Goal: Task Accomplishment & Management: Complete application form

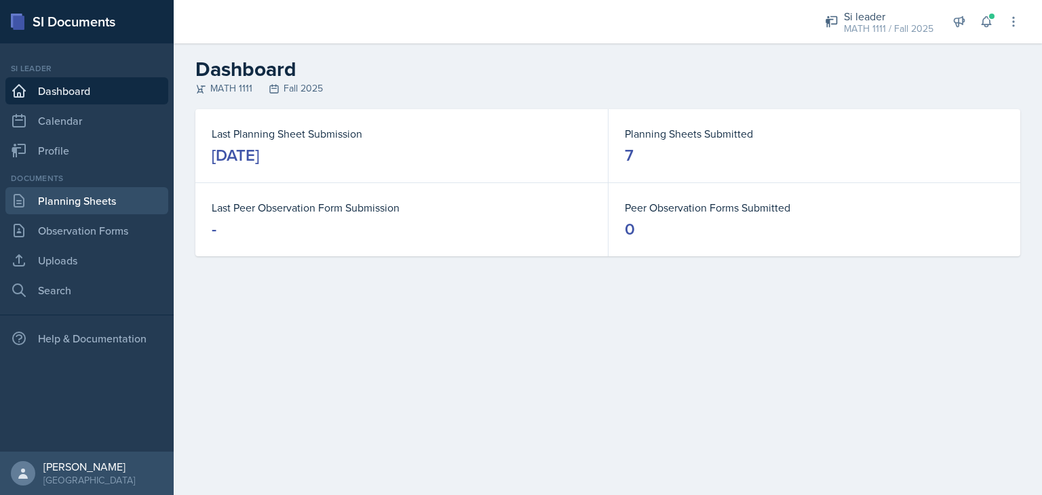
click at [106, 197] on link "Planning Sheets" at bounding box center [86, 200] width 163 height 27
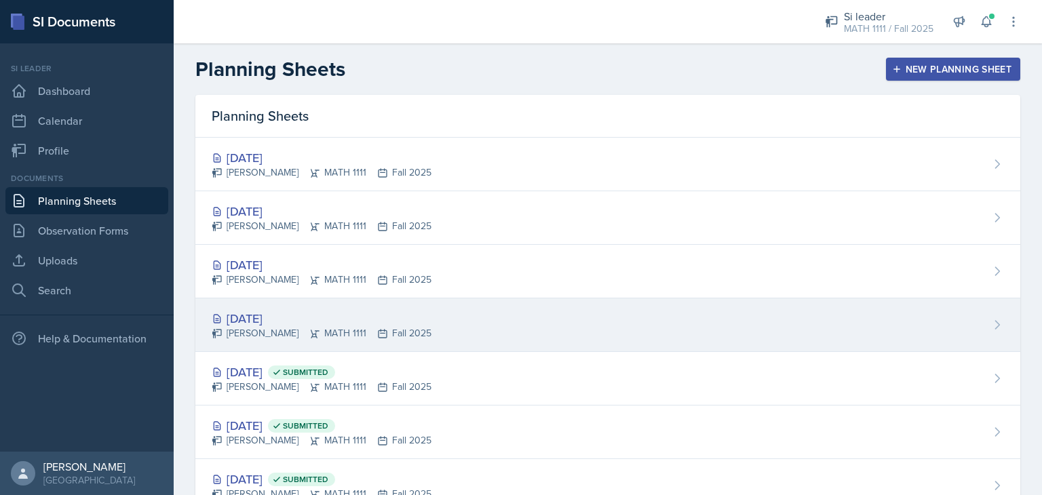
click at [444, 317] on div "[DATE] [PERSON_NAME] MATH 1111 Fall 2025" at bounding box center [607, 325] width 825 height 54
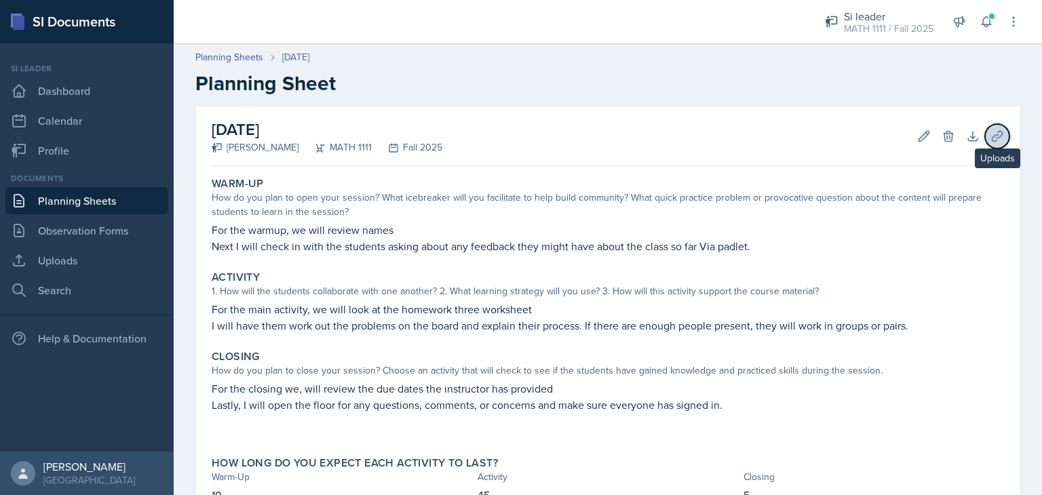
click at [990, 138] on icon at bounding box center [997, 137] width 14 height 14
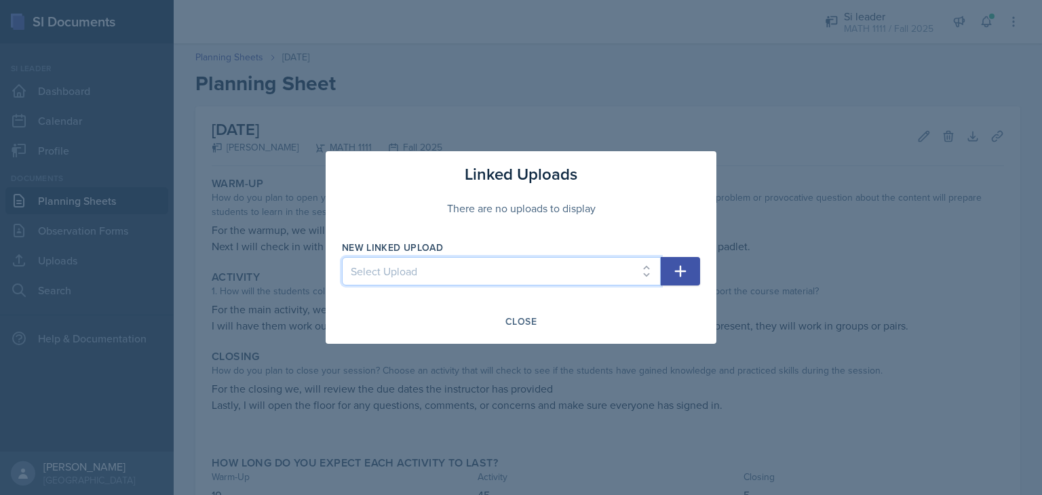
click at [639, 271] on select "Select Upload HW1 HW2 HW3" at bounding box center [501, 271] width 319 height 28
select select "382fdc8a-2e3f-4ed8-bc03-56bbfcd7f7ea"
click at [342, 257] on select "Select Upload HW1 HW2 HW3" at bounding box center [501, 271] width 319 height 28
click at [699, 269] on button "button" at bounding box center [680, 271] width 39 height 28
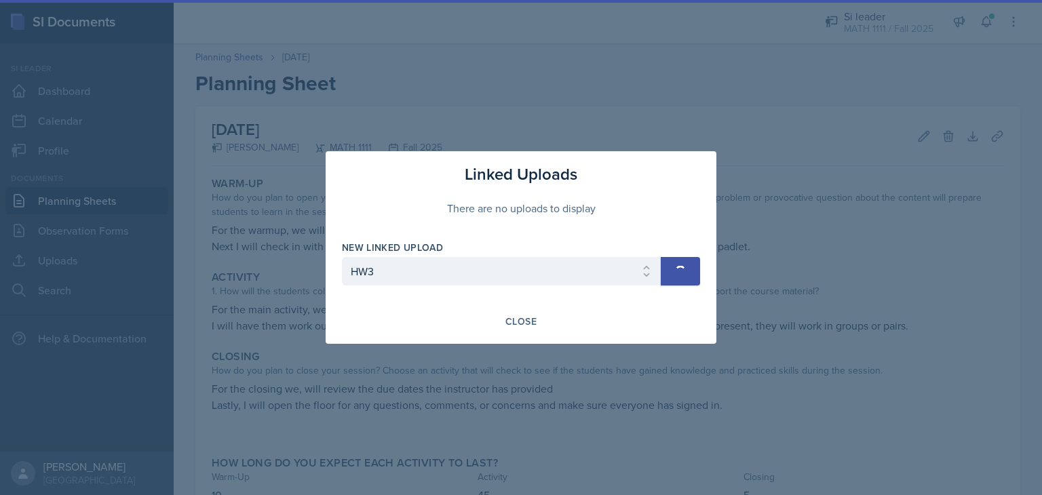
select select
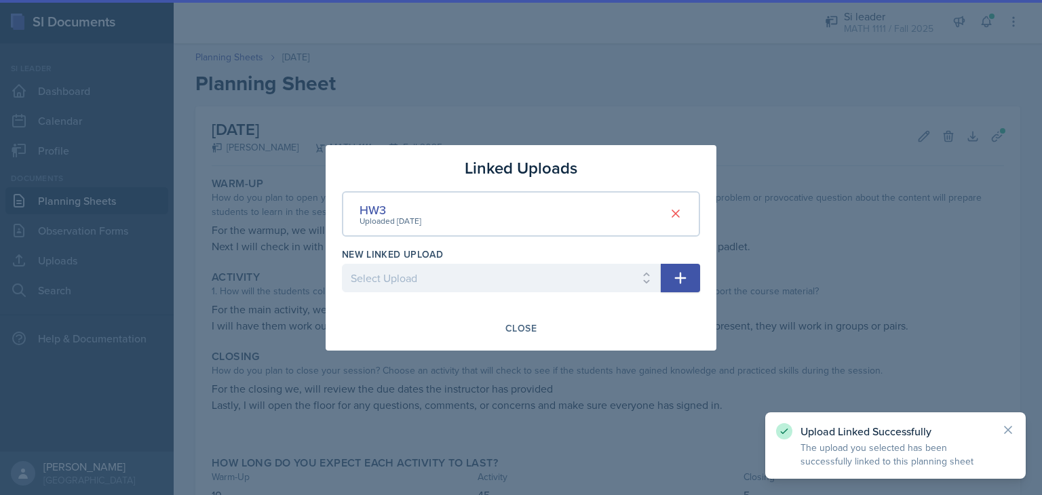
click at [676, 106] on div at bounding box center [521, 247] width 1042 height 495
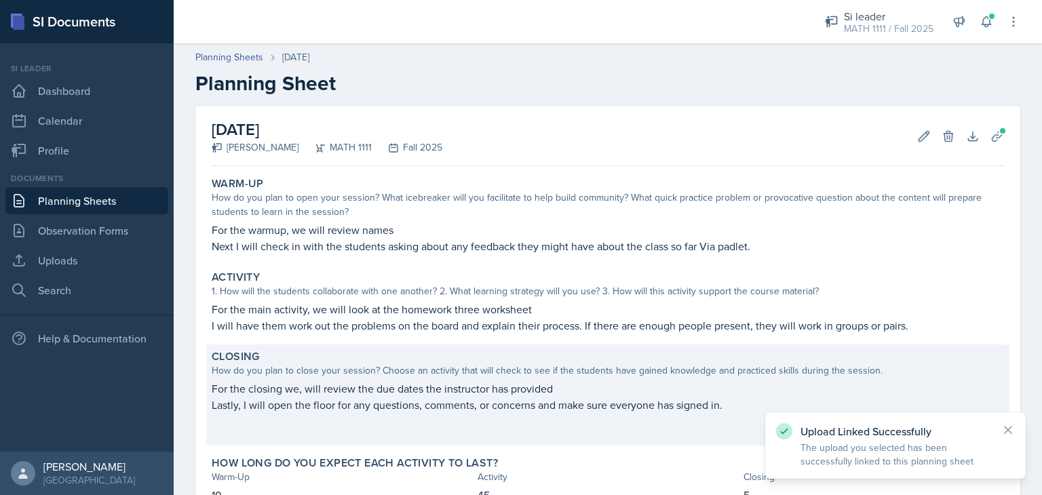
scroll to position [101, 0]
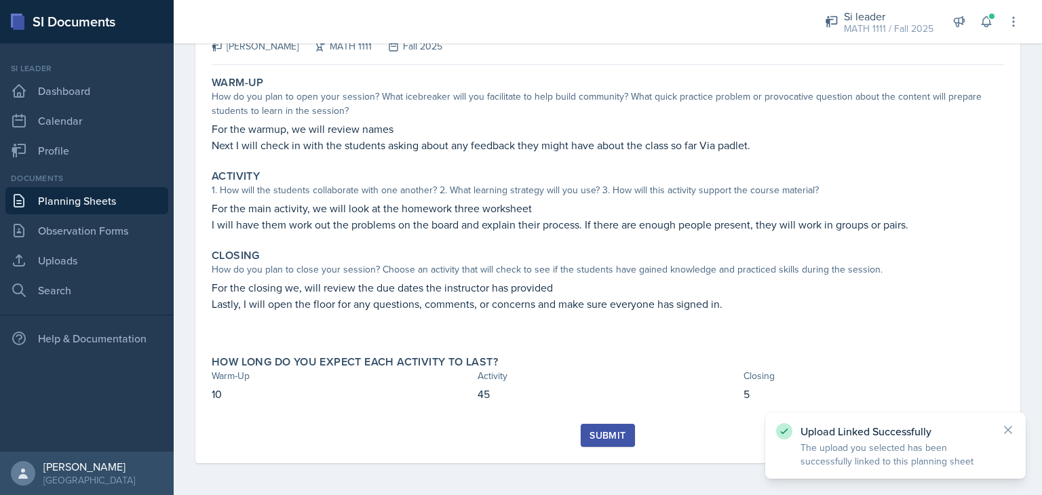
click at [605, 448] on div "Submit" at bounding box center [608, 443] width 792 height 39
click at [599, 430] on div "Submit" at bounding box center [607, 435] width 36 height 11
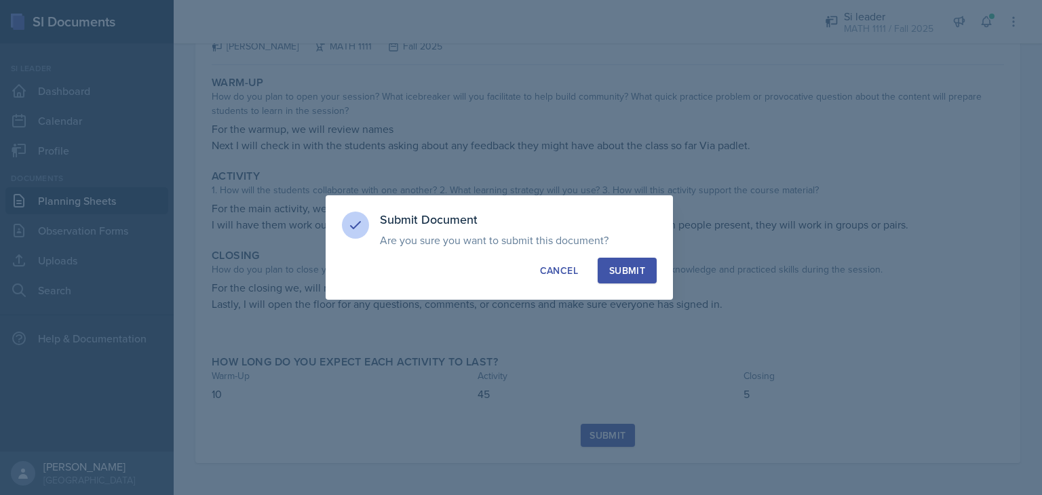
click at [635, 277] on div "Submit" at bounding box center [627, 271] width 36 height 14
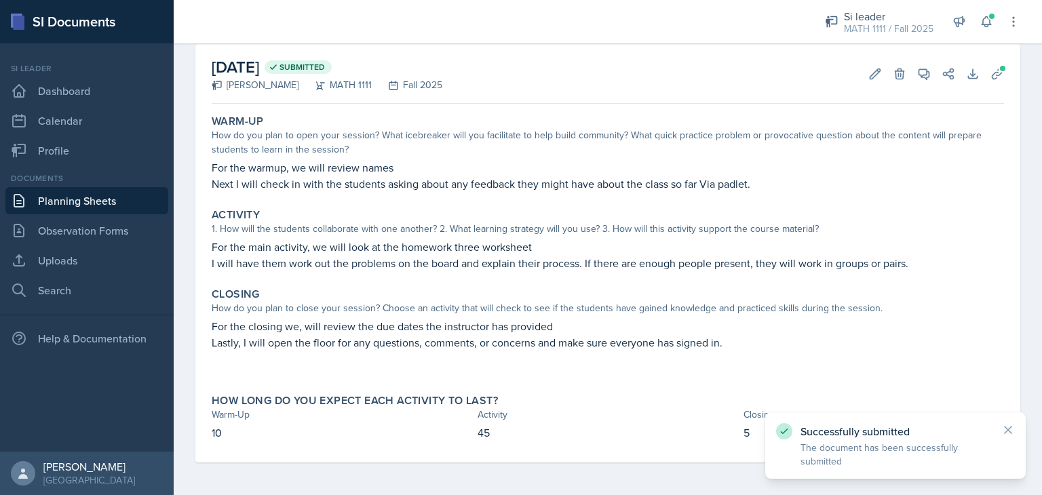
scroll to position [62, 0]
click at [61, 198] on link "Planning Sheets" at bounding box center [86, 200] width 163 height 27
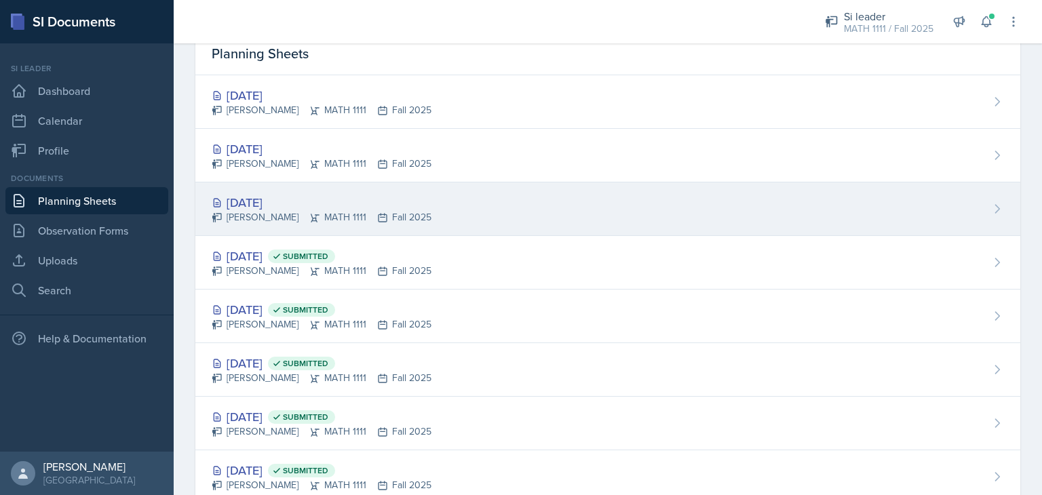
click at [393, 218] on div "[PERSON_NAME] MATH 1111 Fall 2025" at bounding box center [322, 217] width 220 height 14
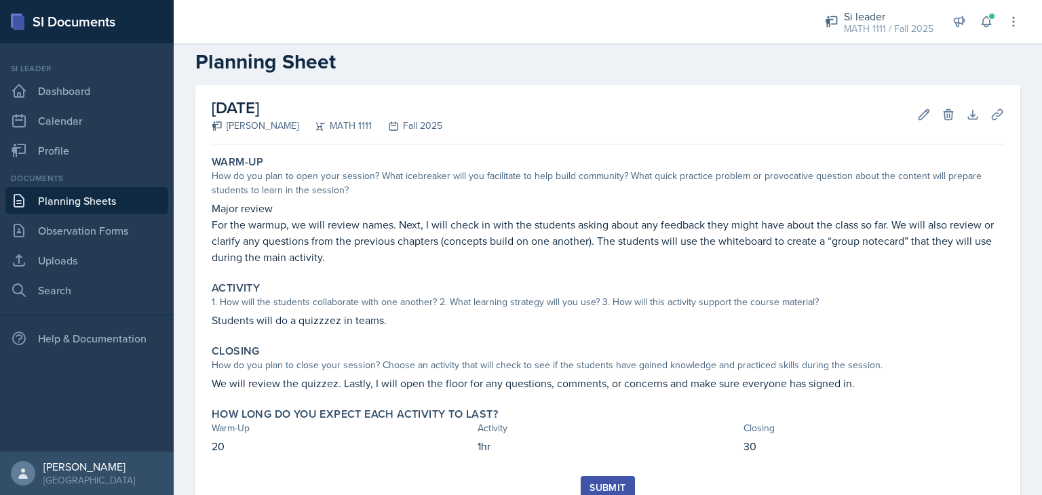
scroll to position [22, 0]
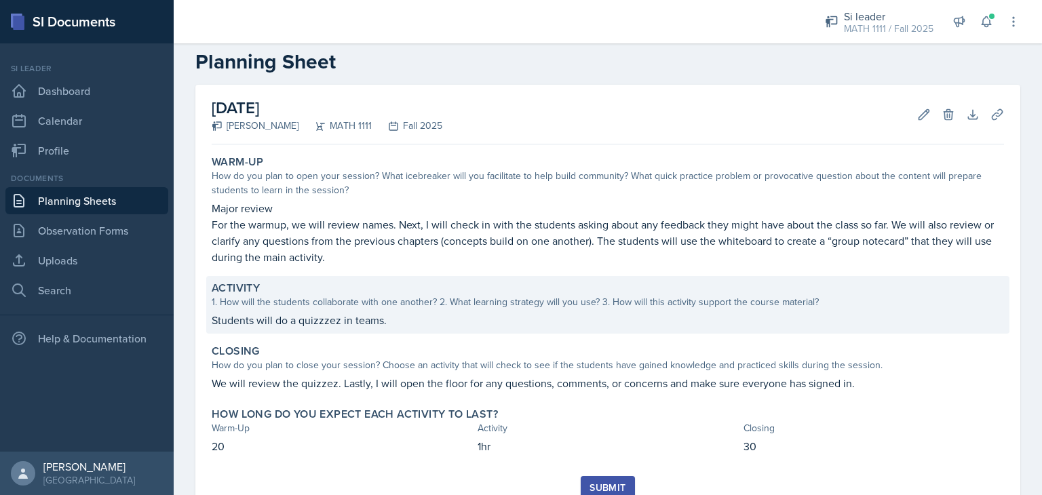
click at [422, 297] on div "1. How will the students collaborate with one another? 2. What learning strateg…" at bounding box center [608, 302] width 792 height 14
click div "Students will do a quizzzez in teams."
click p "Students will do a quizzzez in teams. based on this document"
click p "Students will do a quizzzez in teams. (based on this document"
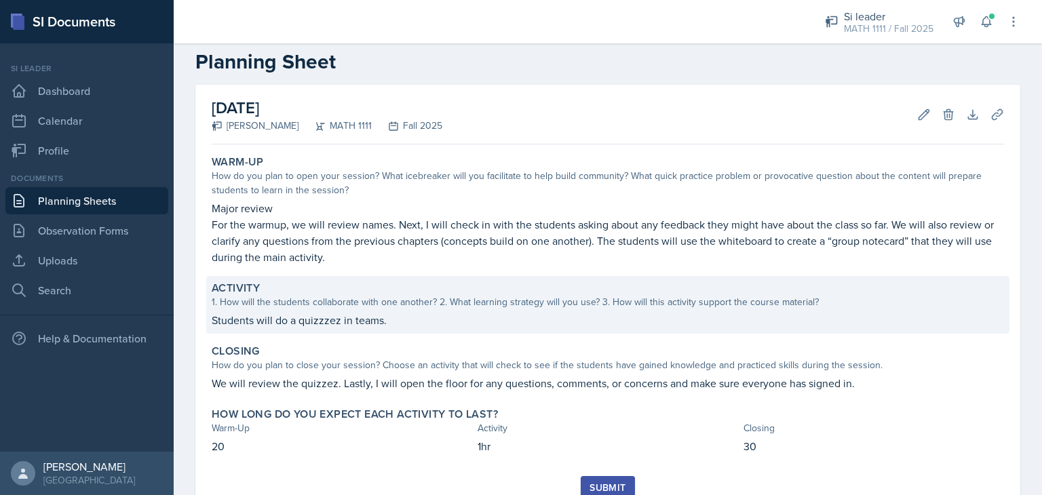
click div "Save"
click at [600, 471] on button "Submit" at bounding box center [608, 487] width 54 height 23
click at [0, 0] on div "Submit" at bounding box center [0, 0] width 0 height 0
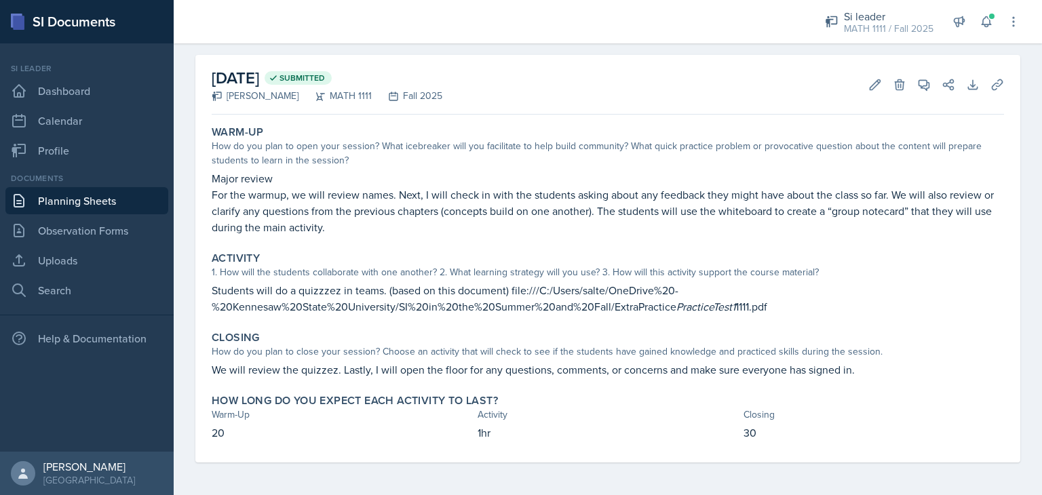
click at [106, 200] on link "Planning Sheets" at bounding box center [86, 200] width 163 height 27
